Goal: Find specific page/section: Find specific page/section

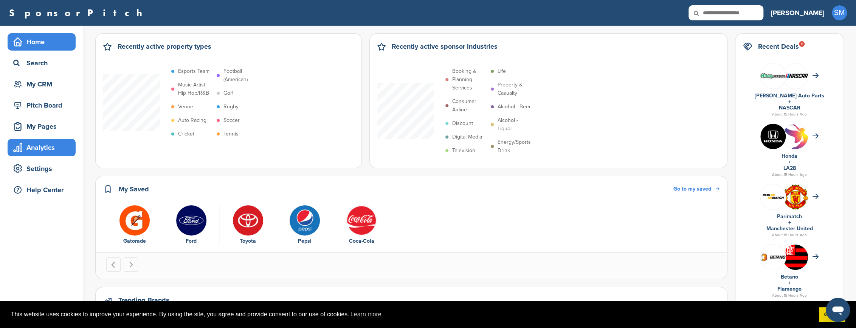
click at [47, 147] on div "Analytics" at bounding box center [43, 148] width 64 height 14
click at [43, 129] on div "My Pages" at bounding box center [43, 127] width 64 height 14
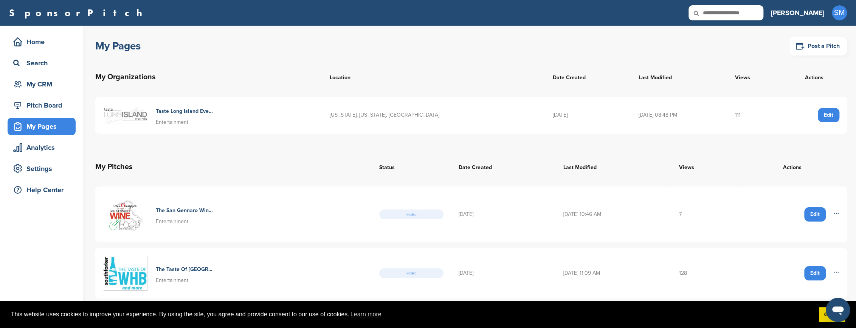
click at [835, 213] on icon at bounding box center [836, 213] width 4 height 0
click at [655, 234] on td "08/18/2025 10:46 AM" at bounding box center [613, 215] width 115 height 56
click at [181, 210] on h4 "The San Gennaro Wine & Food Festival" at bounding box center [185, 211] width 59 height 8
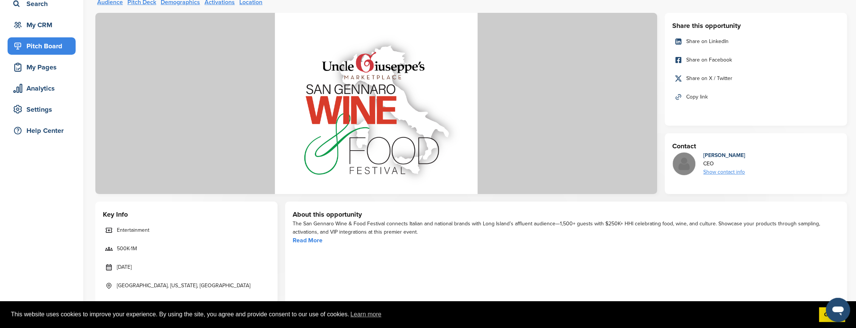
scroll to position [68, 0]
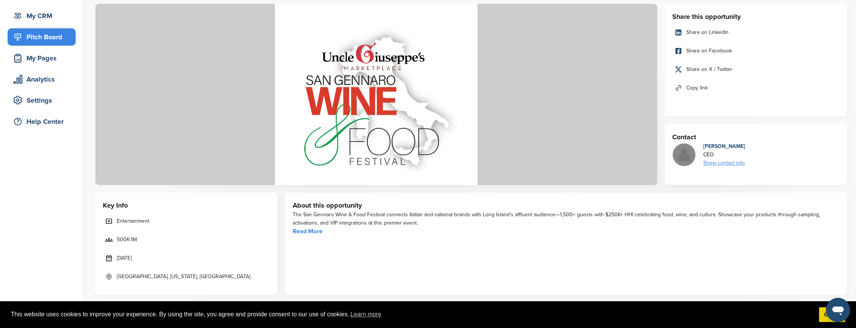
click at [314, 232] on link "Read More" at bounding box center [308, 232] width 30 height 8
